Goal: Communication & Community: Answer question/provide support

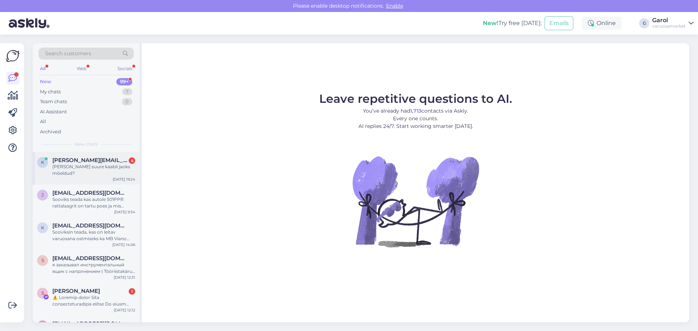
click at [96, 169] on div "[PERSON_NAME] suure kaabli jaoks mõeldud?" at bounding box center [93, 170] width 83 height 13
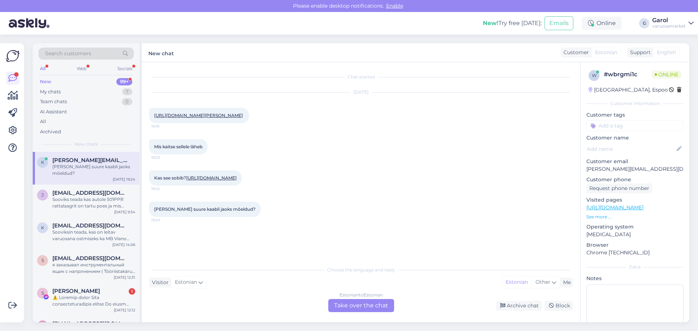
click at [204, 118] on link "[URL][DOMAIN_NAME][PERSON_NAME]" at bounding box center [198, 115] width 89 height 5
click at [209, 186] on div "Kas see sobib? [URL][DOMAIN_NAME] 19:22" at bounding box center [195, 177] width 93 height 15
click at [212, 181] on link "[URL][DOMAIN_NAME]" at bounding box center [211, 177] width 51 height 5
click at [237, 119] on div "[URL][DOMAIN_NAME][PERSON_NAME] 19:19" at bounding box center [199, 115] width 100 height 15
click at [237, 115] on link "[URL][DOMAIN_NAME][PERSON_NAME]" at bounding box center [198, 115] width 89 height 5
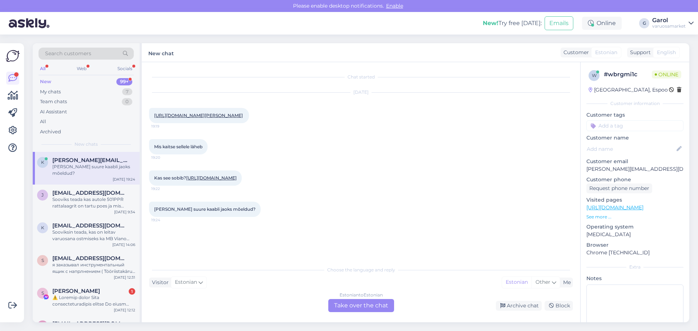
click at [369, 306] on div "Estonian to Estonian Take over the chat" at bounding box center [361, 305] width 66 height 13
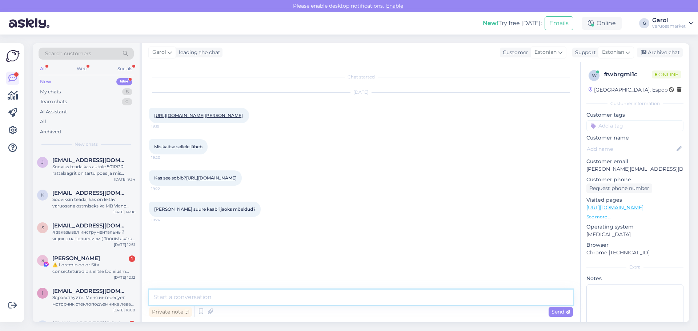
drag, startPoint x: 325, startPoint y: 298, endPoint x: 321, endPoint y: 302, distance: 4.9
click at [325, 299] on textarea at bounding box center [361, 297] width 424 height 15
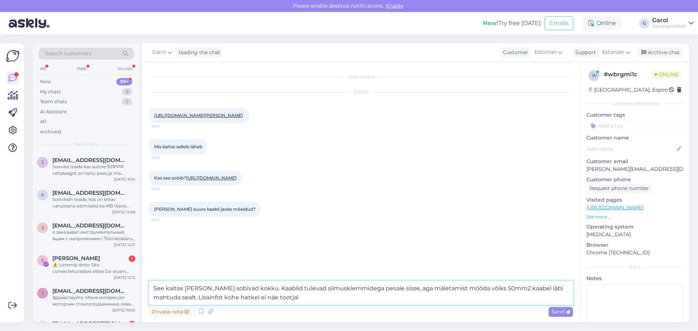
type textarea "See kaitse [PERSON_NAME] sobivad kokku. Kaablid tulevad silmusklemmidega pesale…"
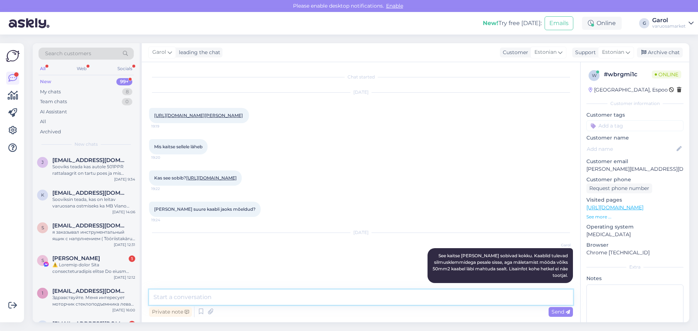
scroll to position [21, 0]
